Goal: Navigation & Orientation: Find specific page/section

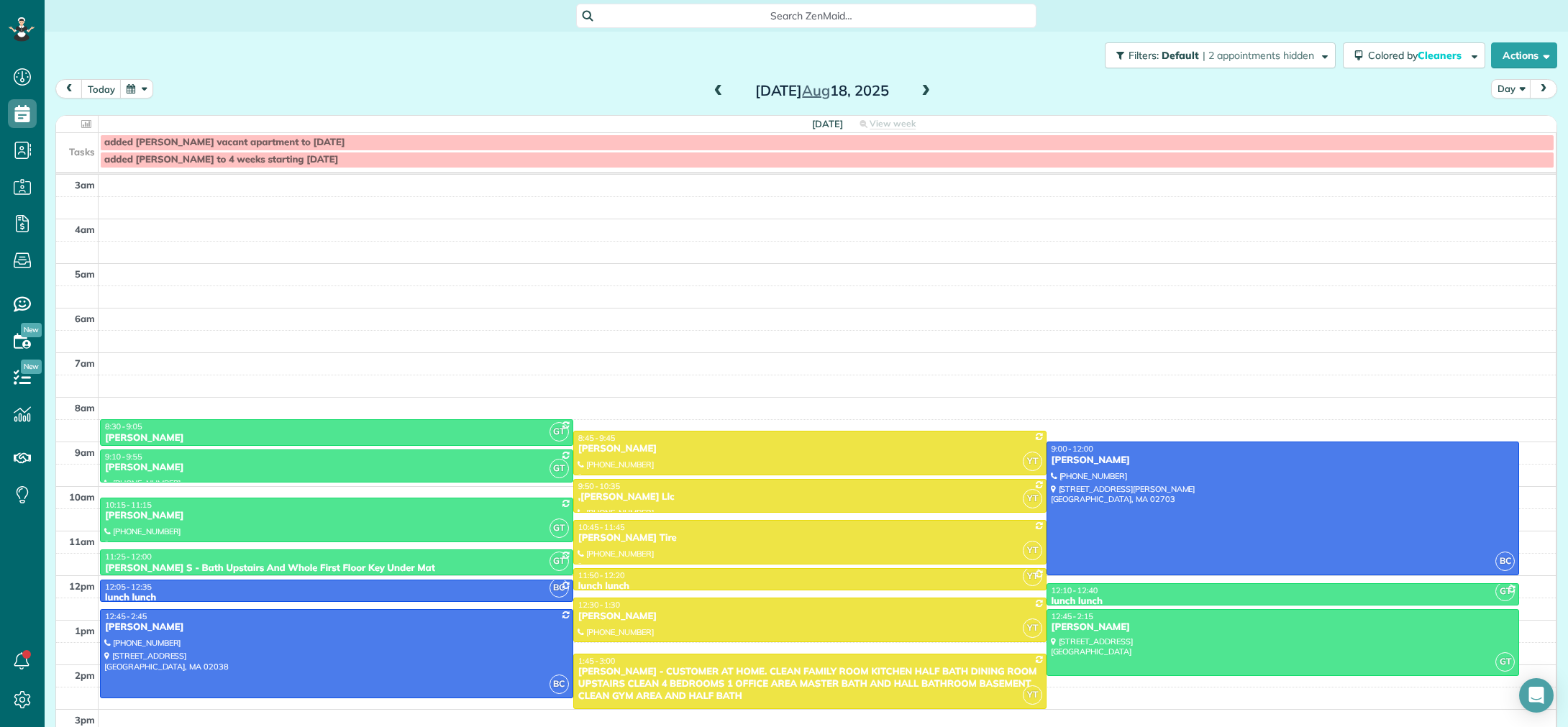
scroll to position [86, 0]
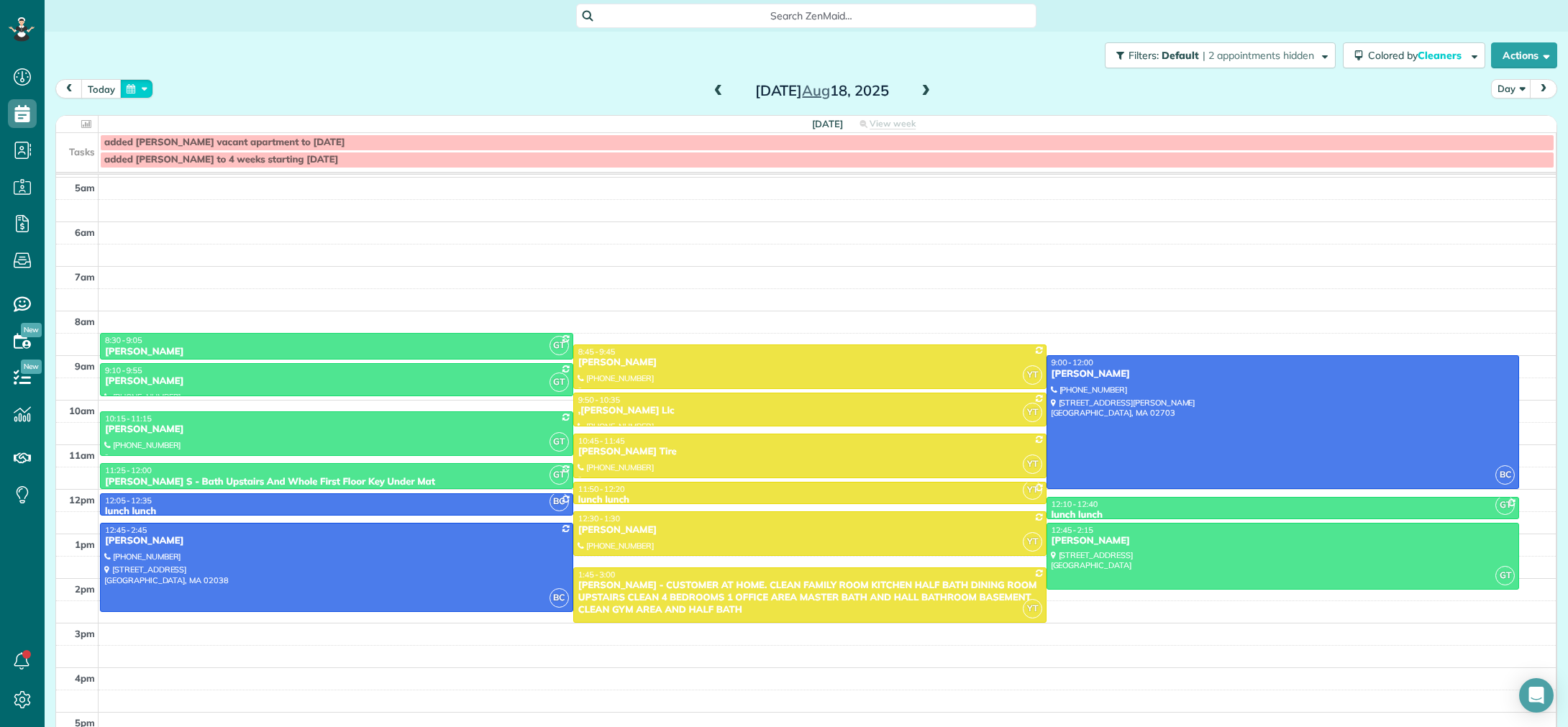
click at [135, 88] on button "button" at bounding box center [136, 88] width 33 height 19
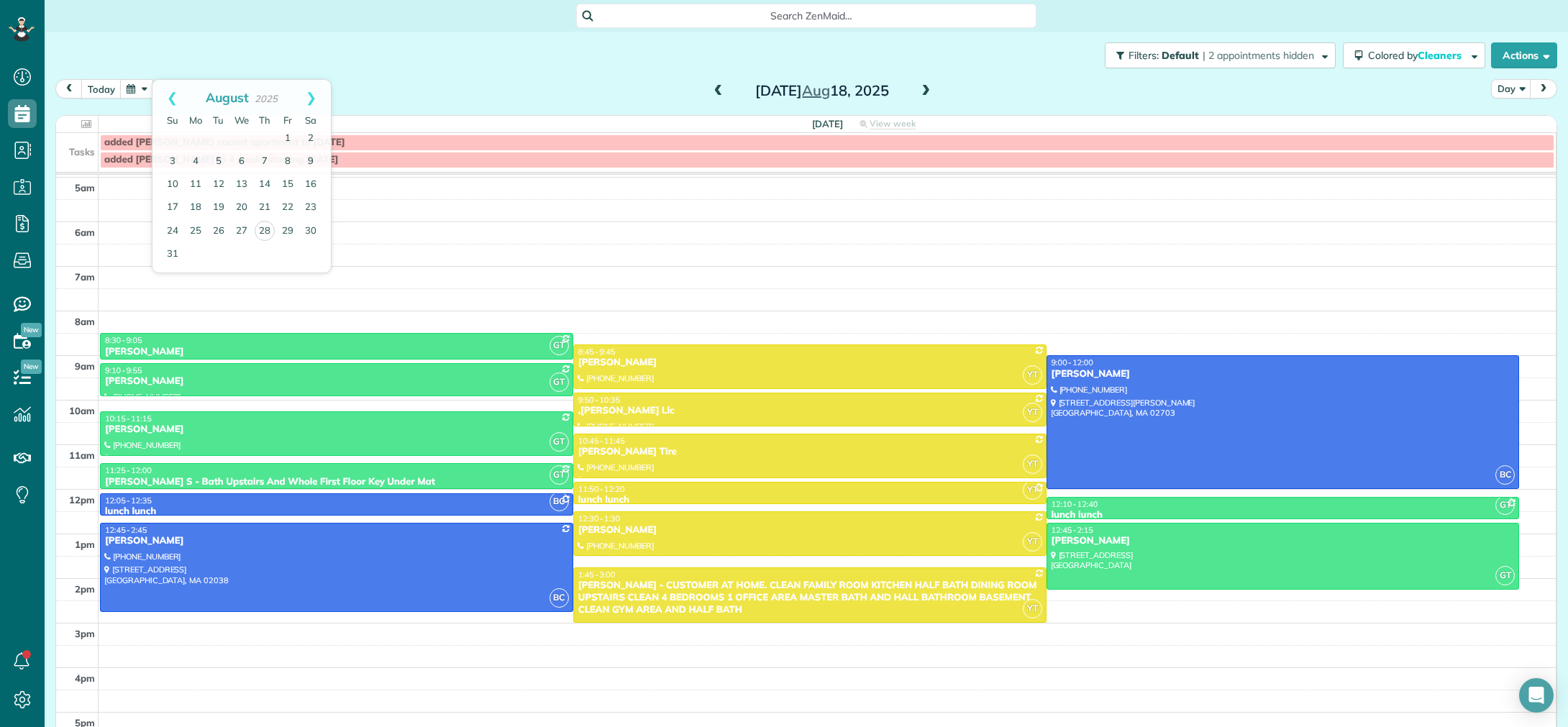
click at [274, 50] on div "Filters: Default | 2 appointments hidden Colored by Cleaners Color by Cleaner C…" at bounding box center [806, 55] width 1523 height 47
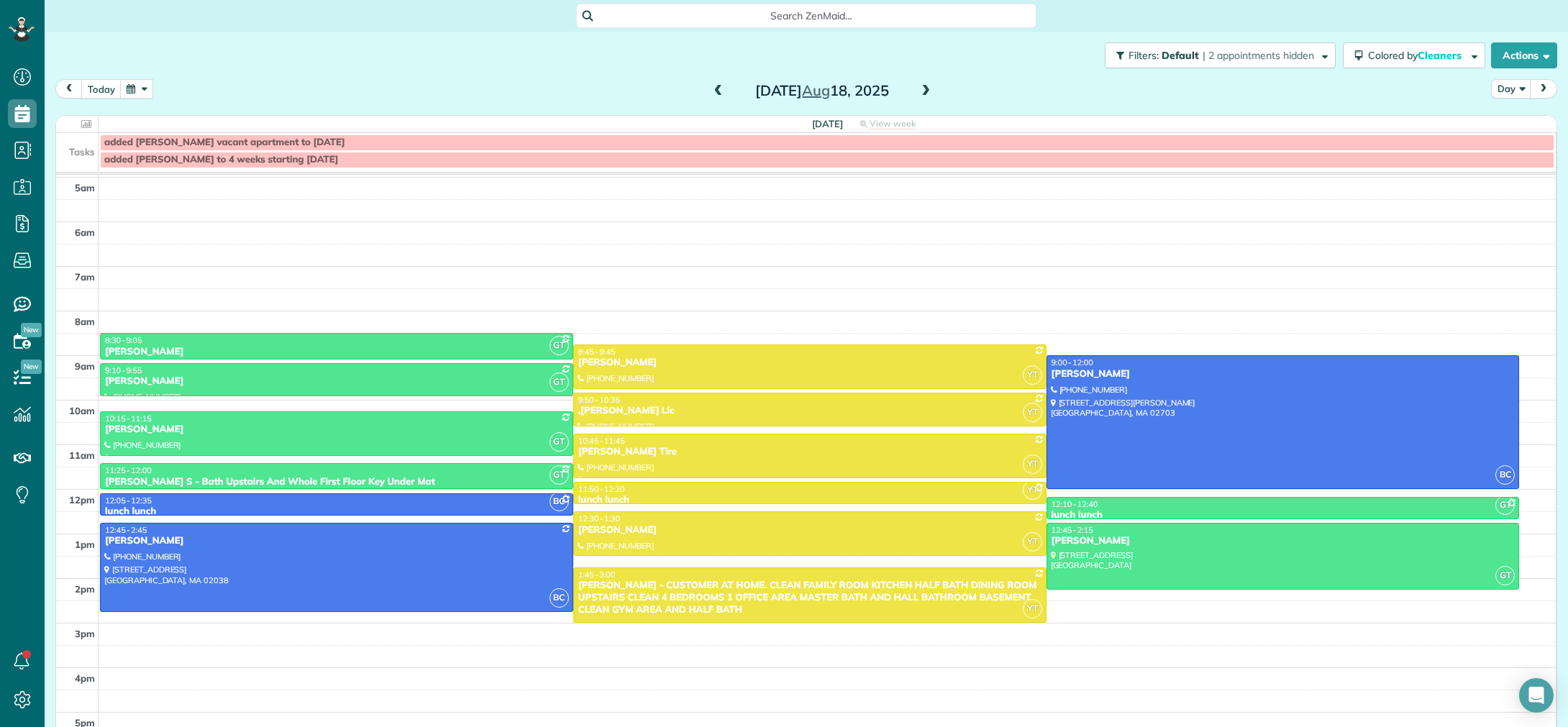
click at [134, 93] on button "button" at bounding box center [136, 88] width 33 height 19
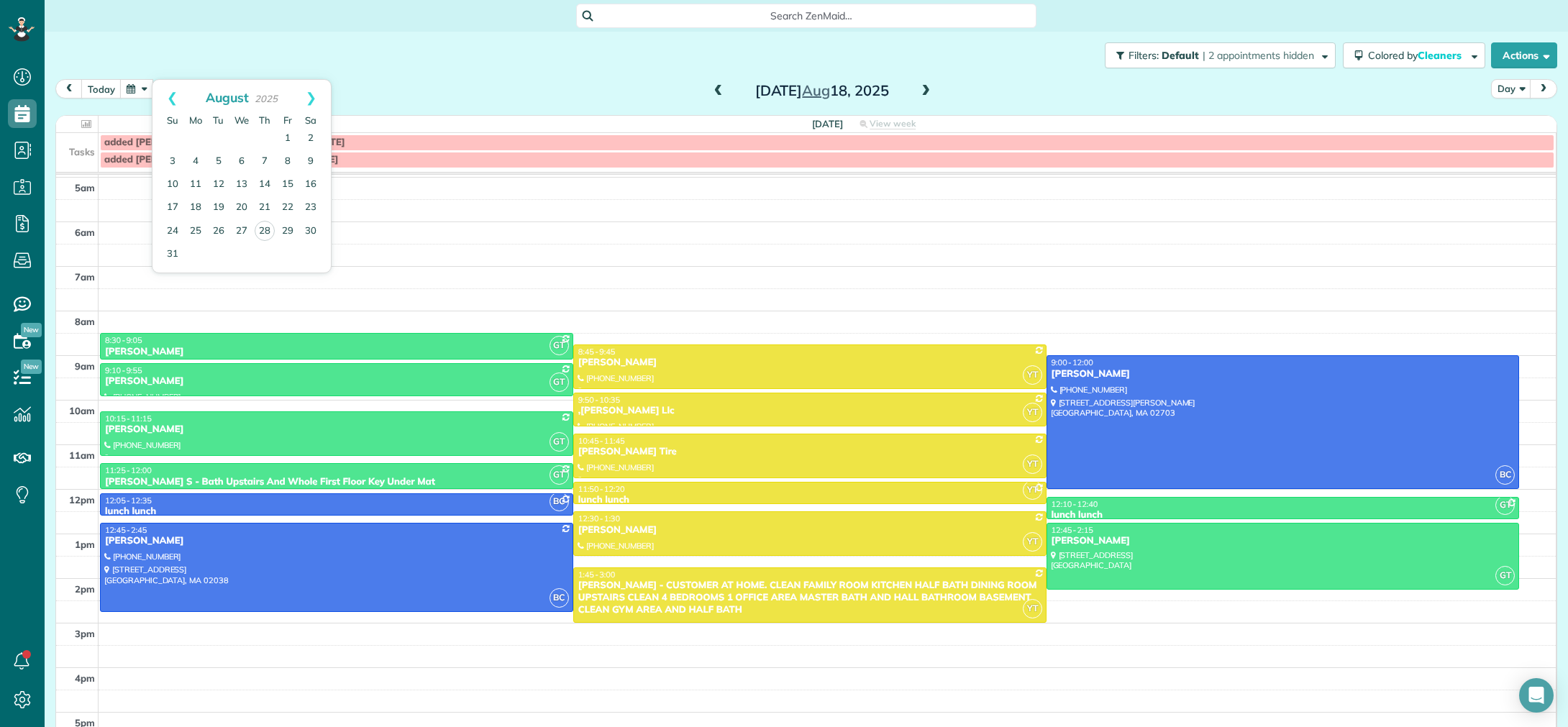
click at [198, 52] on div "Filters: Default | 2 appointments hidden Colored by Cleaners Color by Cleaner C…" at bounding box center [806, 55] width 1523 height 47
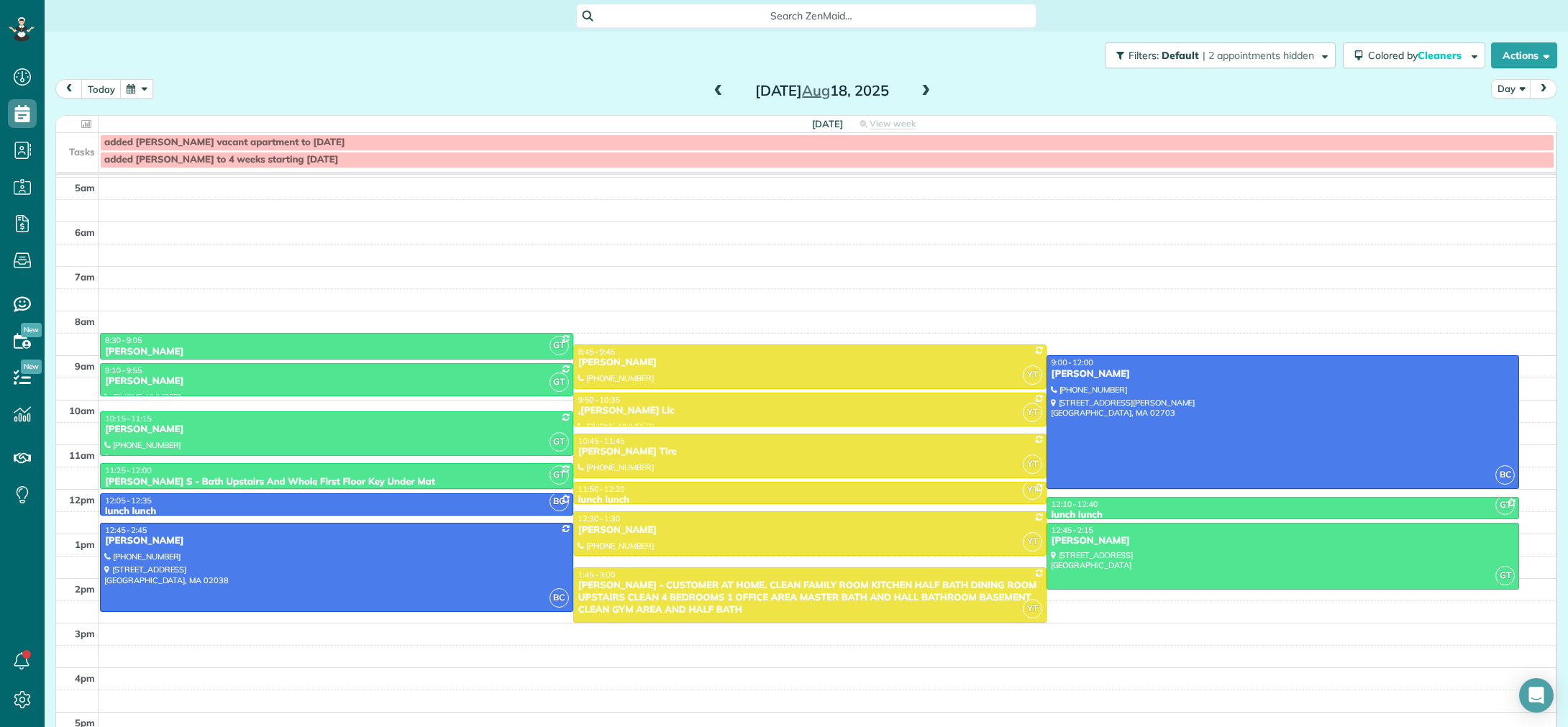
click at [136, 93] on button "button" at bounding box center [136, 88] width 33 height 19
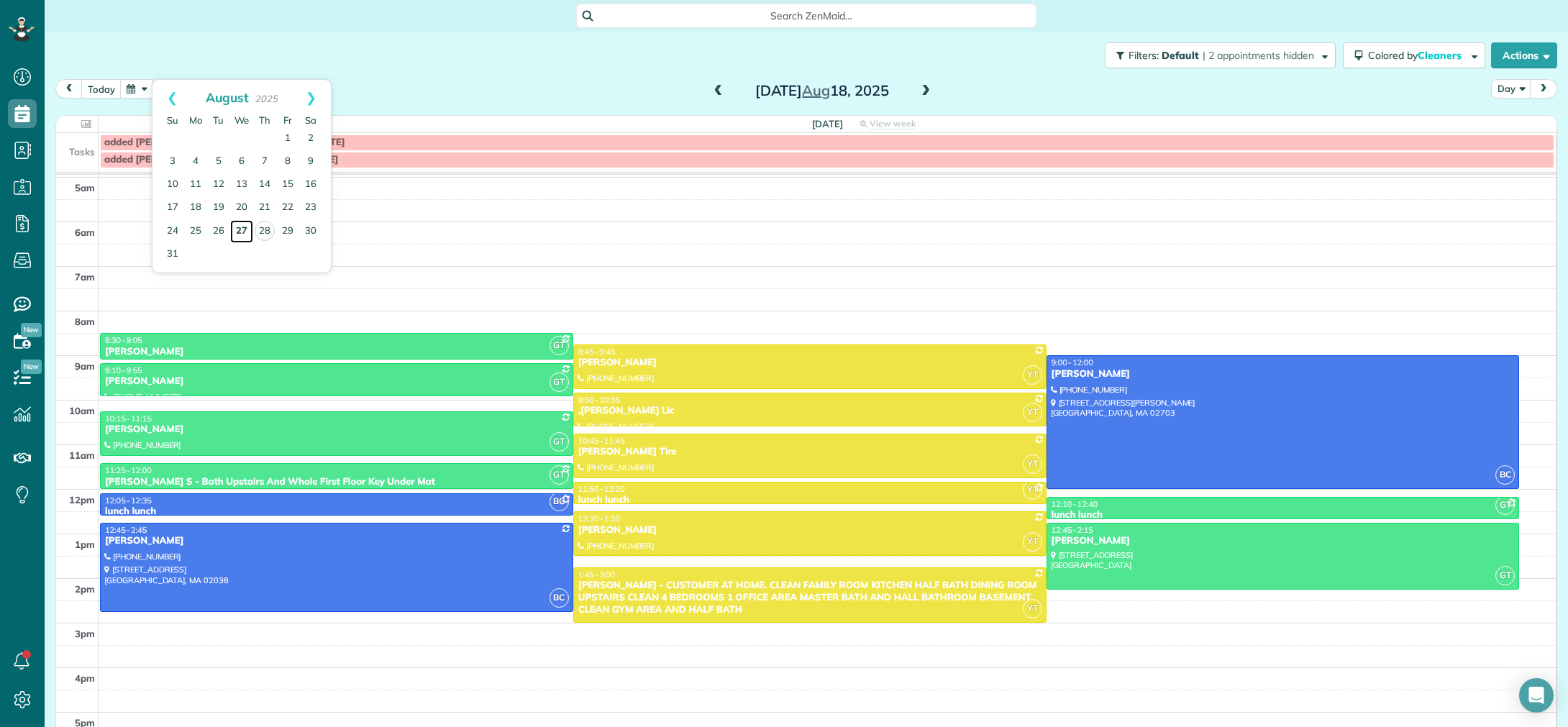
click at [241, 232] on link "27" at bounding box center [241, 231] width 23 height 23
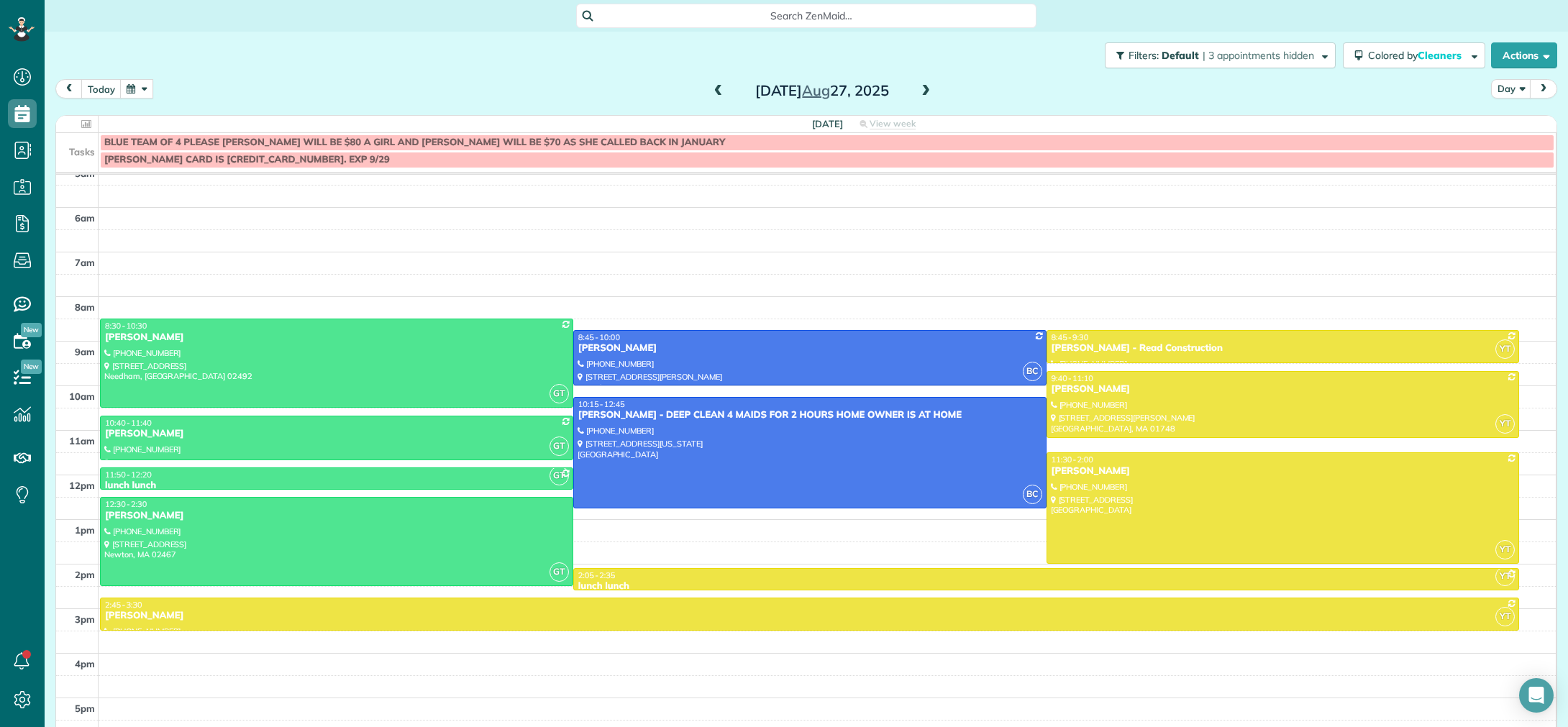
click at [108, 98] on div "[DATE] Day [DATE]" at bounding box center [806, 91] width 1502 height 26
drag, startPoint x: 114, startPoint y: 89, endPoint x: 131, endPoint y: 90, distance: 17.0
click at [114, 89] on button "today" at bounding box center [102, 88] width 41 height 19
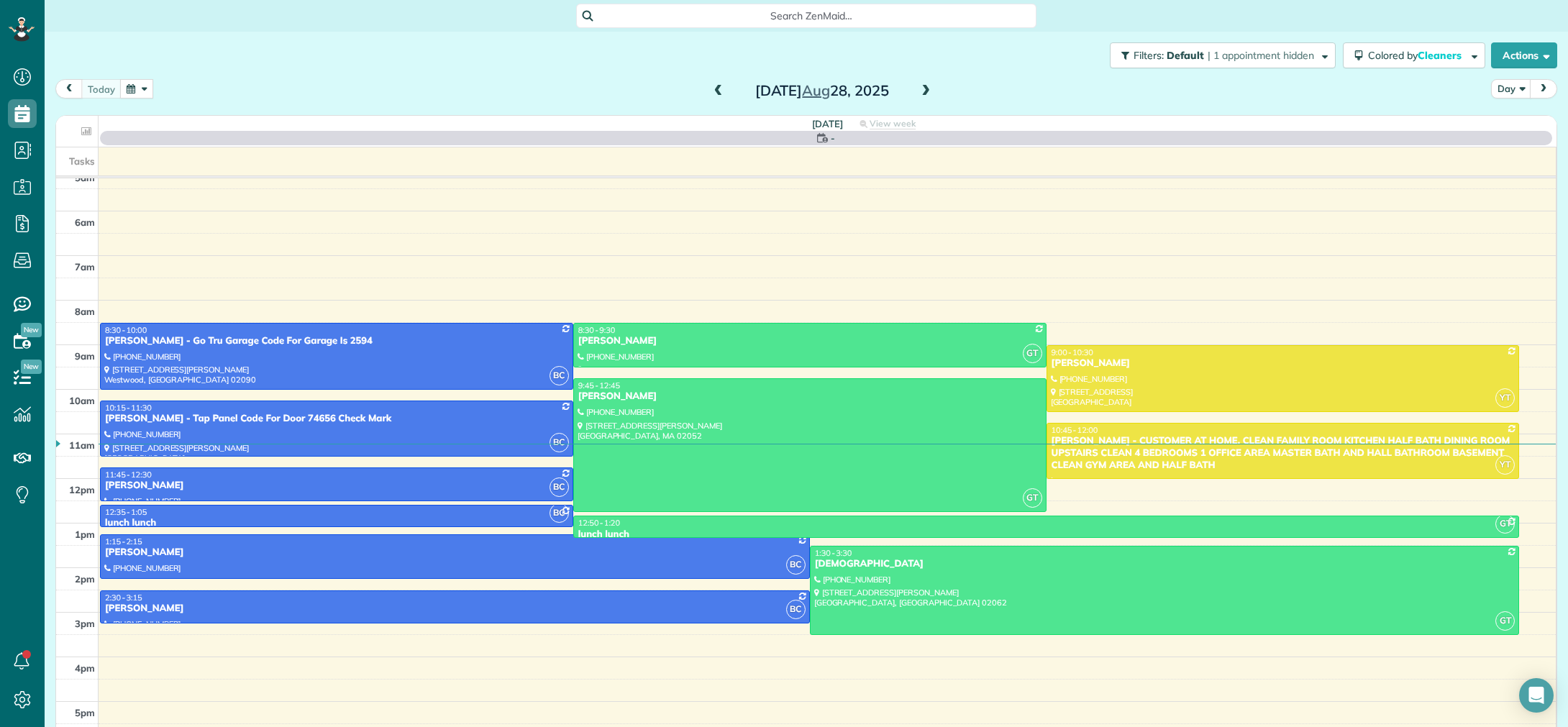
click at [135, 89] on button "button" at bounding box center [136, 88] width 33 height 19
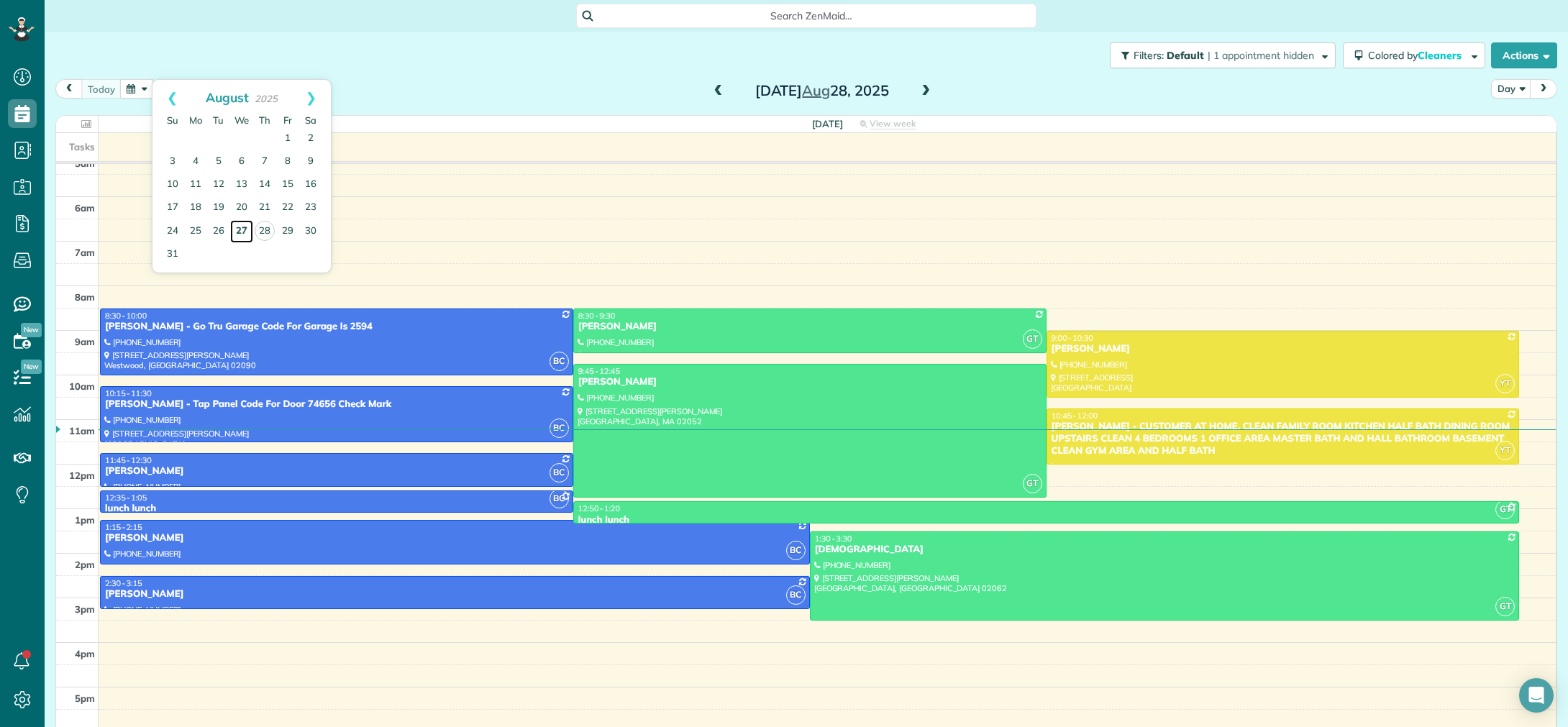
click at [236, 229] on link "27" at bounding box center [241, 231] width 23 height 23
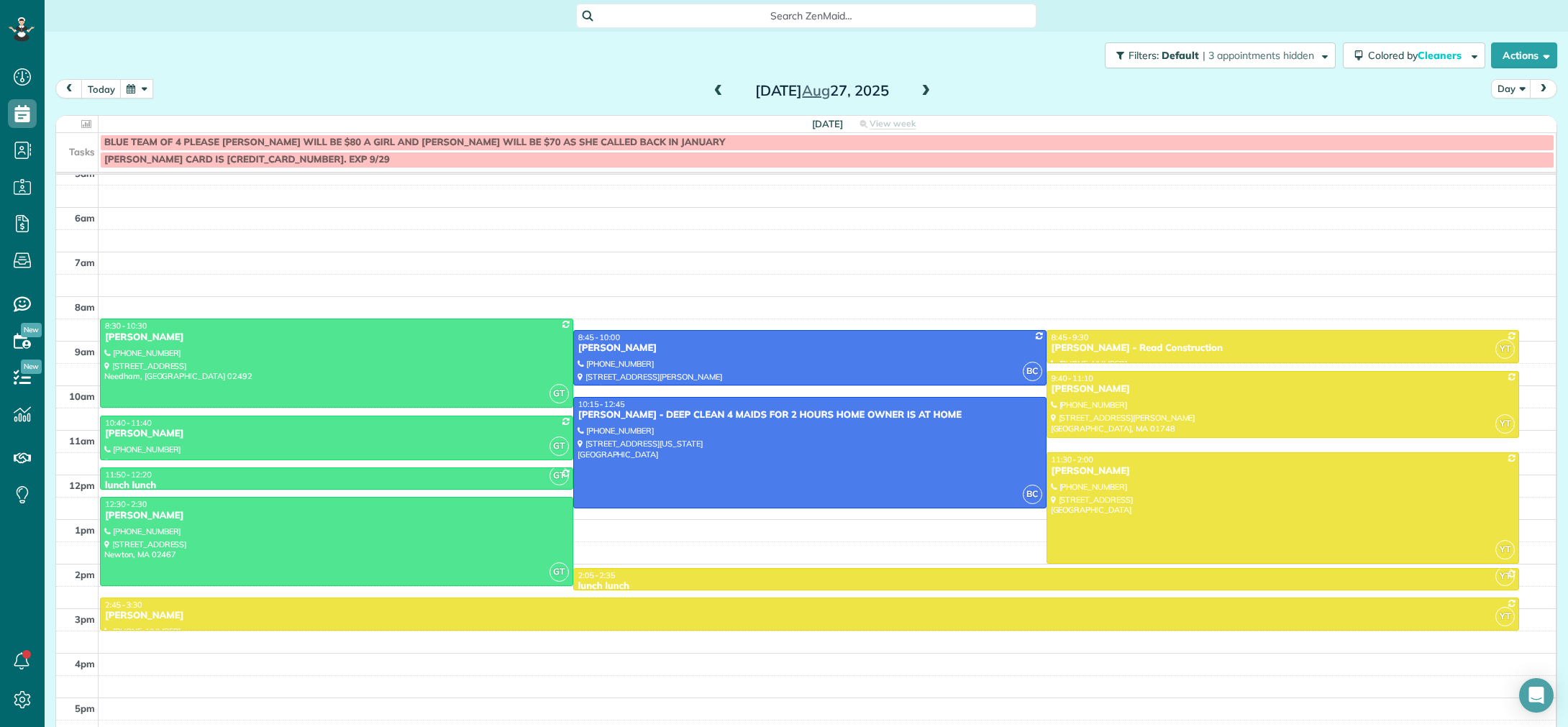
click at [927, 95] on span at bounding box center [925, 91] width 16 height 13
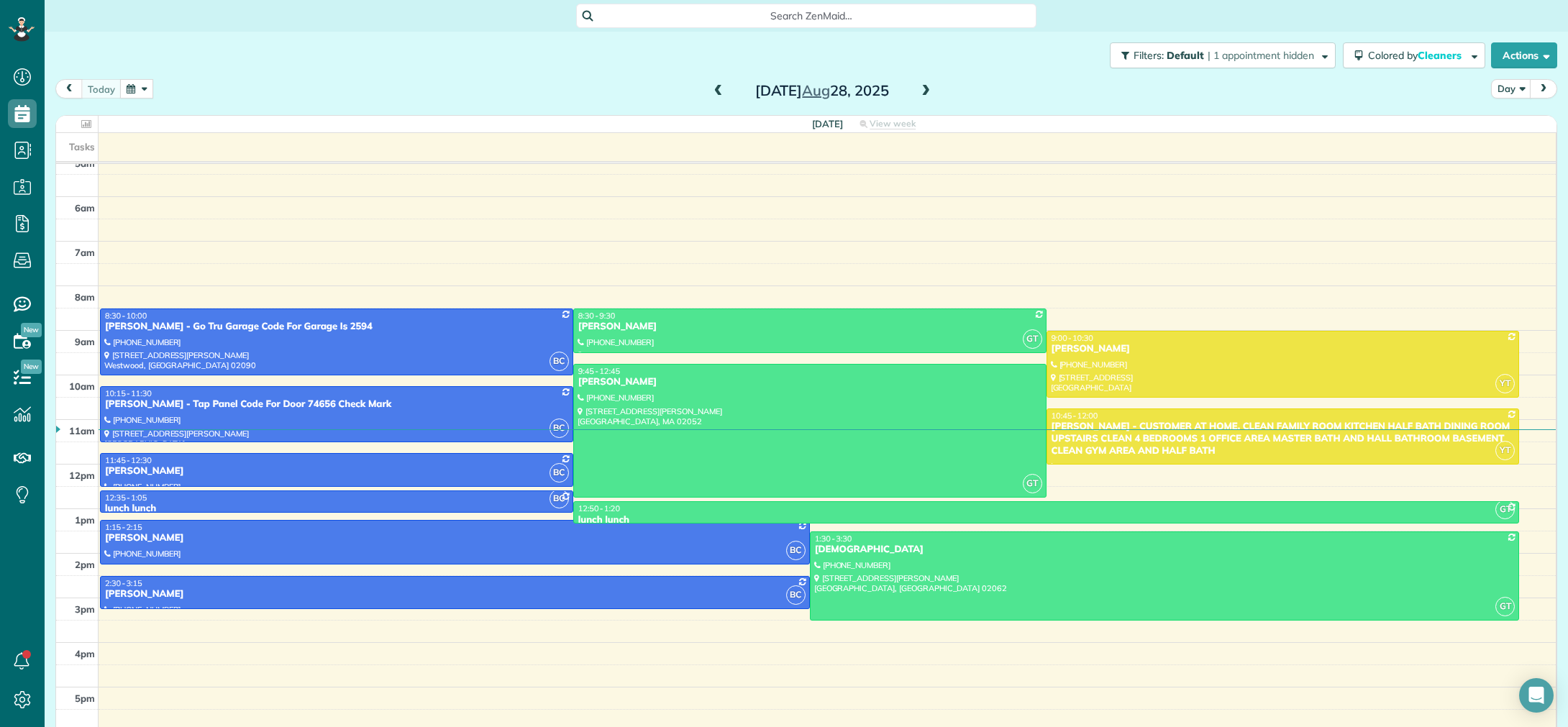
click at [715, 93] on span at bounding box center [718, 91] width 16 height 13
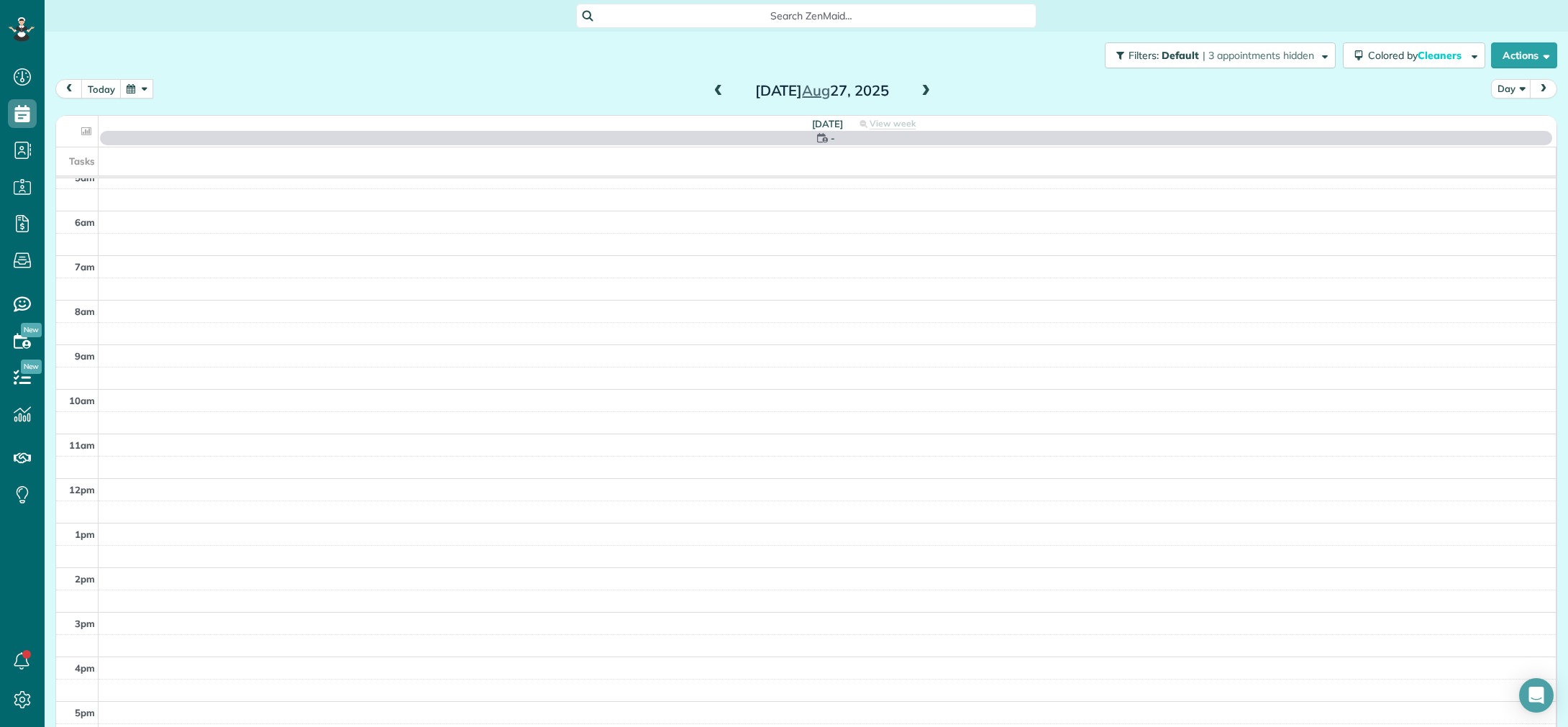
click at [925, 92] on span at bounding box center [925, 91] width 16 height 13
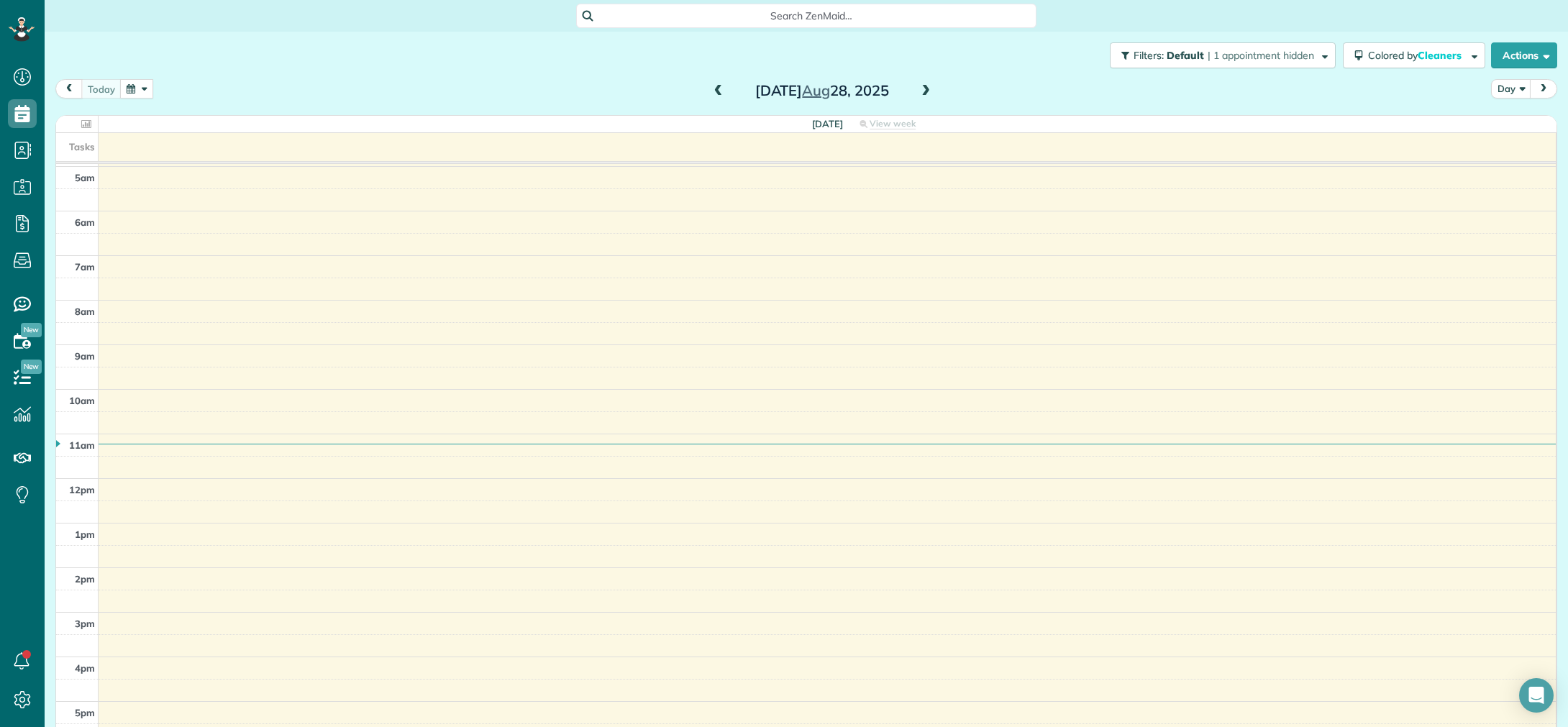
scroll to position [86, 0]
click at [723, 96] on span at bounding box center [718, 91] width 16 height 13
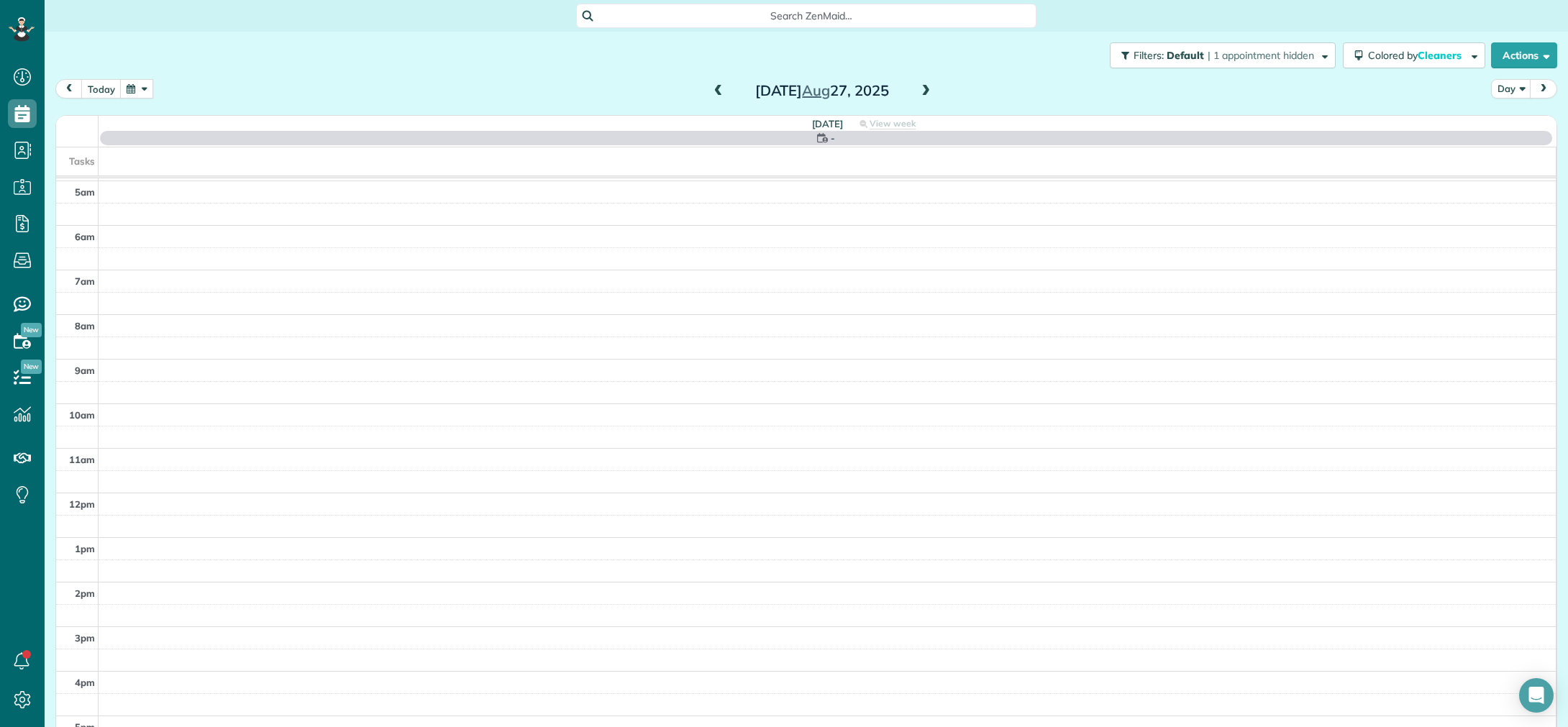
scroll to position [101, 0]
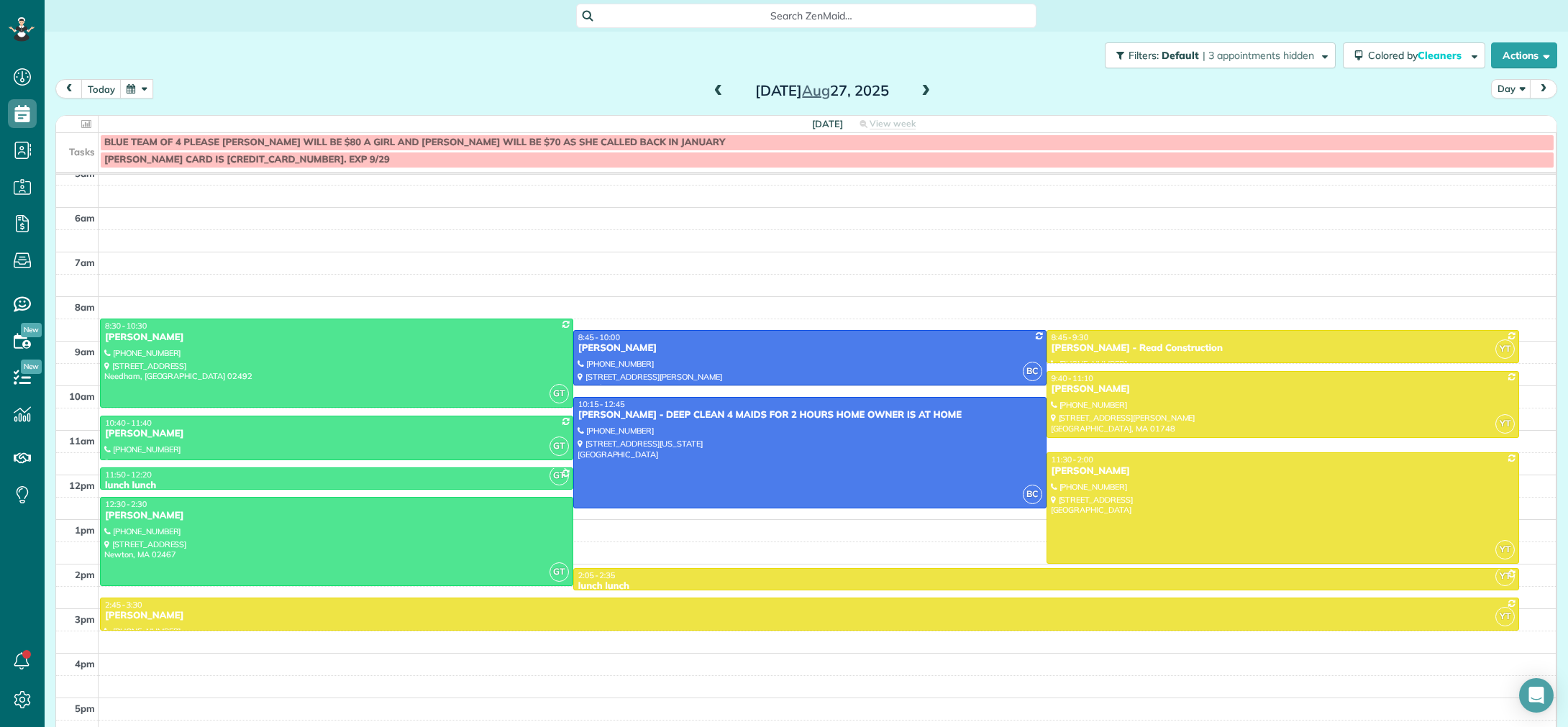
click at [929, 93] on span at bounding box center [925, 91] width 16 height 13
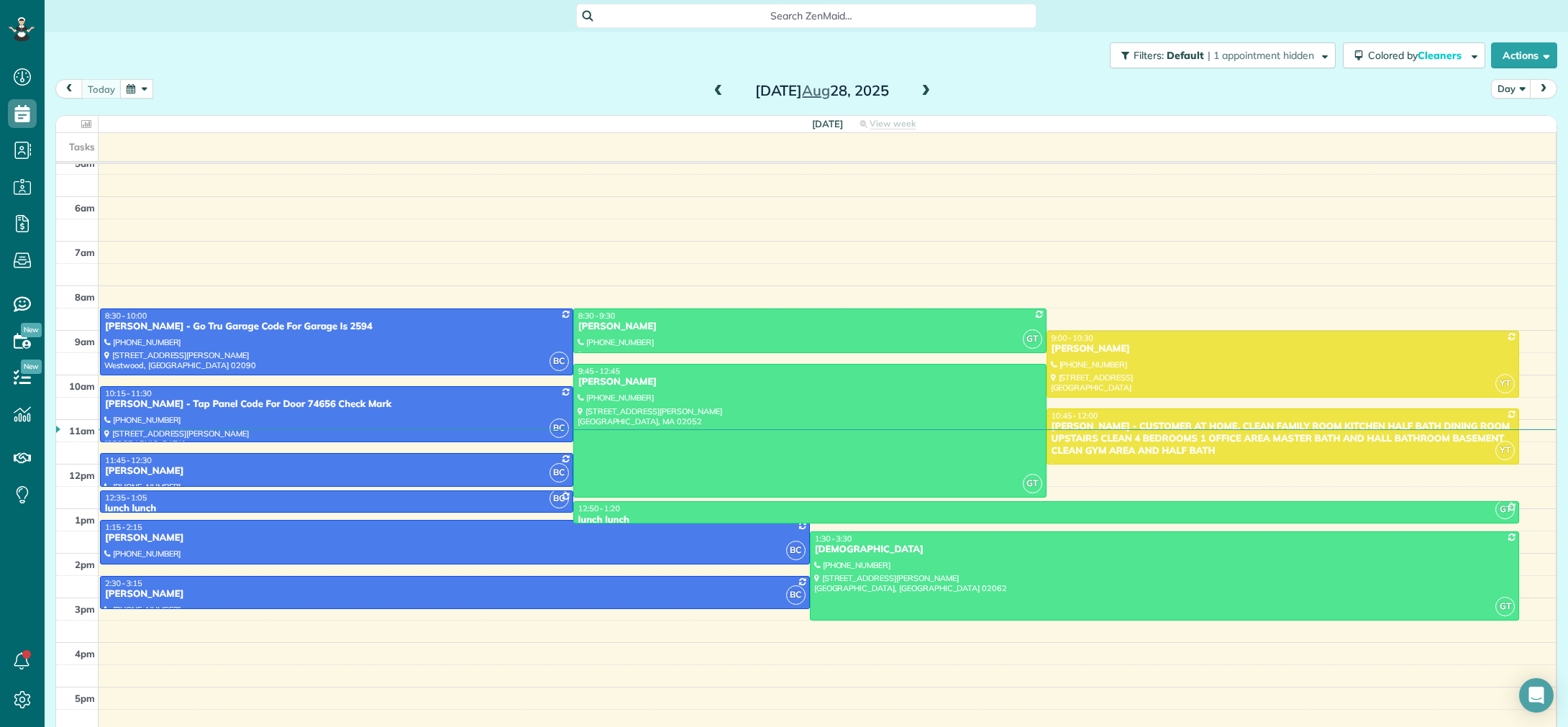
click at [718, 94] on span at bounding box center [718, 91] width 16 height 13
